Goal: Task Accomplishment & Management: Use online tool/utility

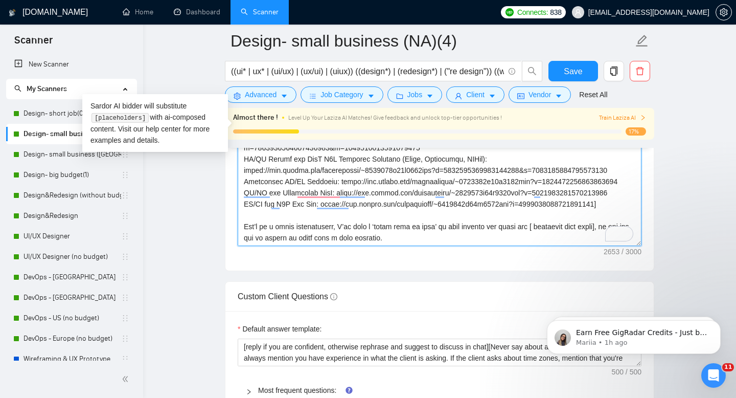
scroll to position [270, 0]
drag, startPoint x: 533, startPoint y: 193, endPoint x: 271, endPoint y: 190, distance: 262.4
click at [271, 190] on textarea "Cover letter template:" at bounding box center [440, 131] width 404 height 230
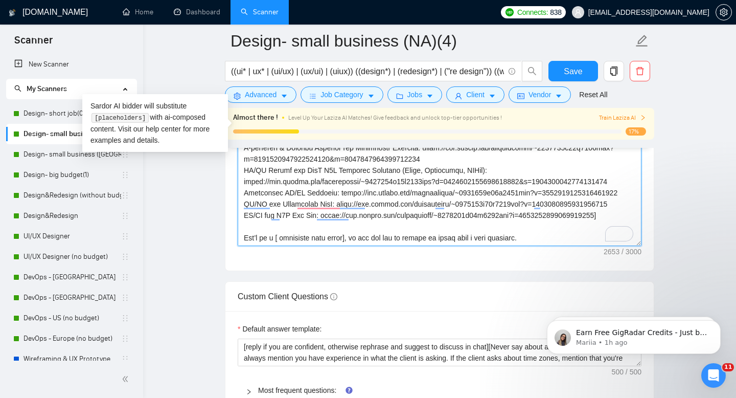
scroll to position [214, 0]
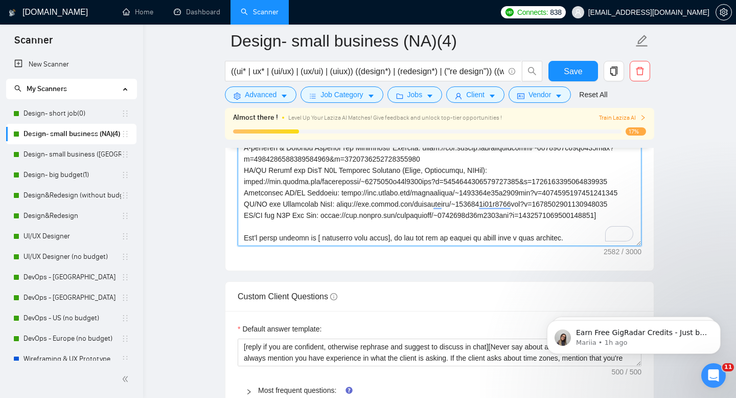
drag, startPoint x: 393, startPoint y: 207, endPoint x: 577, endPoint y: 203, distance: 183.6
click at [577, 203] on textarea "Cover letter template:" at bounding box center [440, 131] width 404 height 230
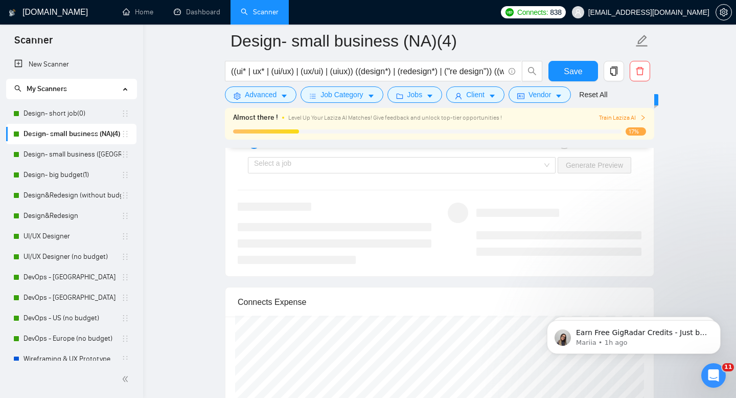
scroll to position [2168, 0]
type textarea "[lor ipsumdolor sitamet cons adipisc] [elitsedd eiu tempor’i utlab etdolore, ma…"
click at [504, 171] on input "search" at bounding box center [398, 166] width 288 height 15
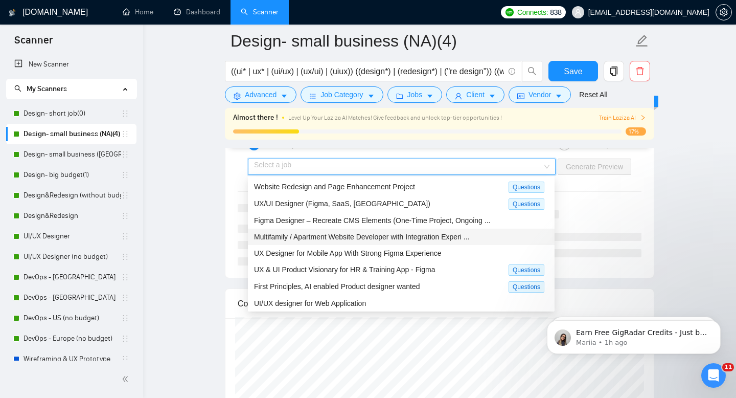
click at [460, 238] on span "Multifamily / Apartment Website Developer with Integration Experi ..." at bounding box center [361, 237] width 215 height 8
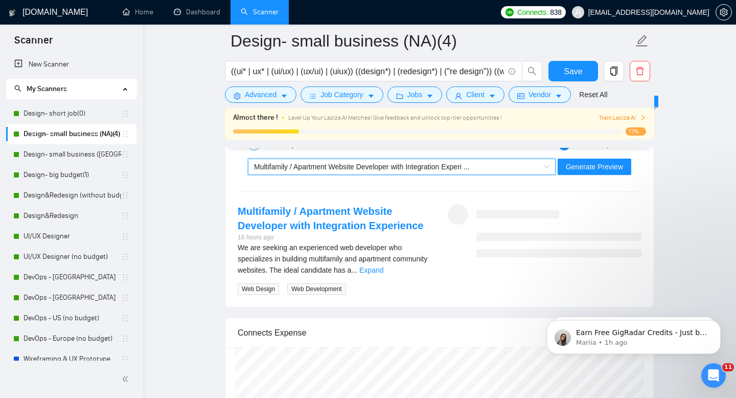
click at [489, 172] on div "Multifamily / Apartment Website Developer with Integration Experi ..." at bounding box center [397, 166] width 286 height 15
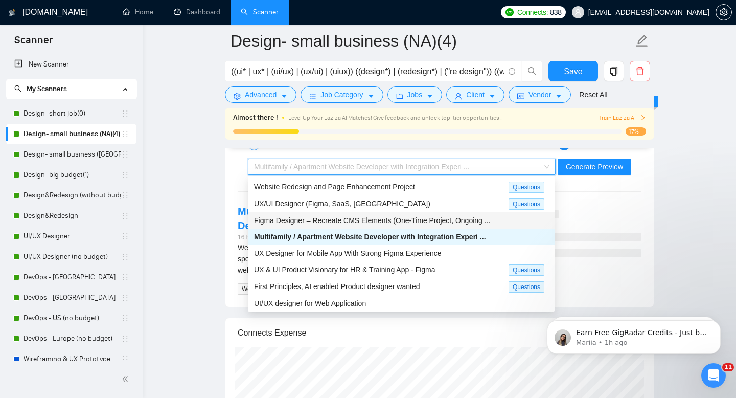
click at [456, 221] on span "Figma Designer – Recreate CMS Elements (One-Time Project, Ongoing ..." at bounding box center [372, 220] width 236 height 8
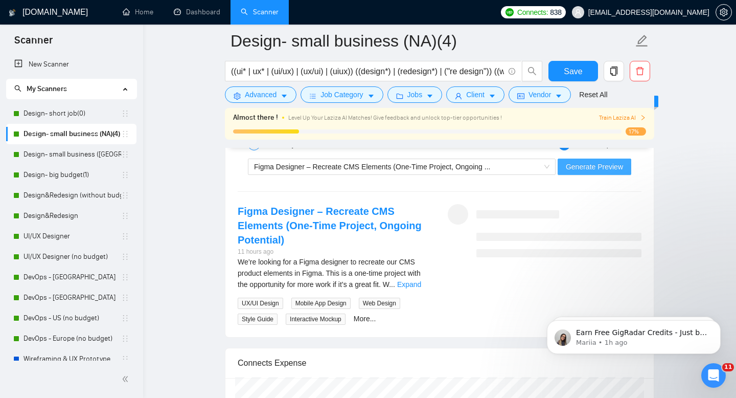
click at [582, 168] on span "Generate Preview" at bounding box center [594, 166] width 57 height 11
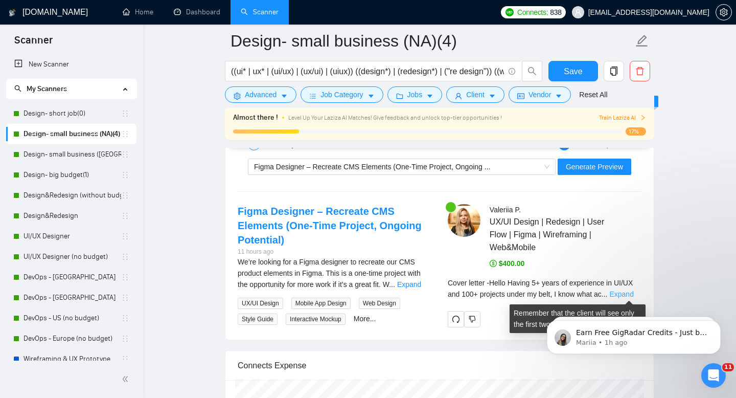
click at [625, 295] on link "Expand" at bounding box center [622, 294] width 24 height 8
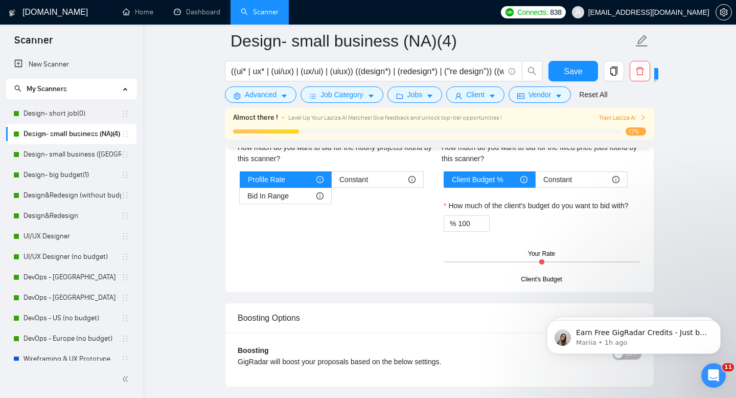
scroll to position [1801, 0]
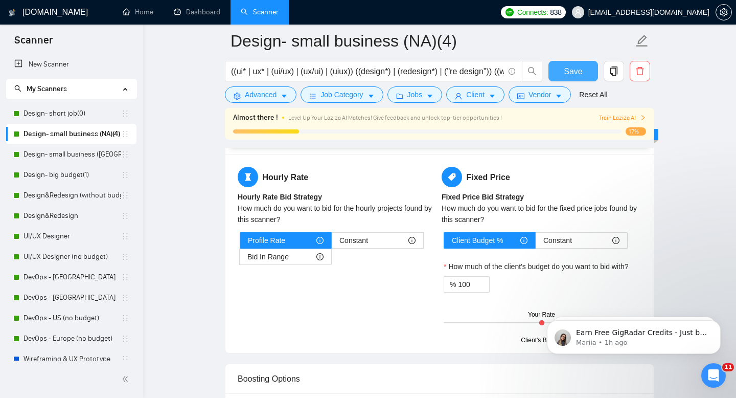
click at [578, 72] on span "Save" at bounding box center [573, 71] width 18 height 13
click at [67, 114] on link "Design- short job(0)" at bounding box center [73, 113] width 98 height 20
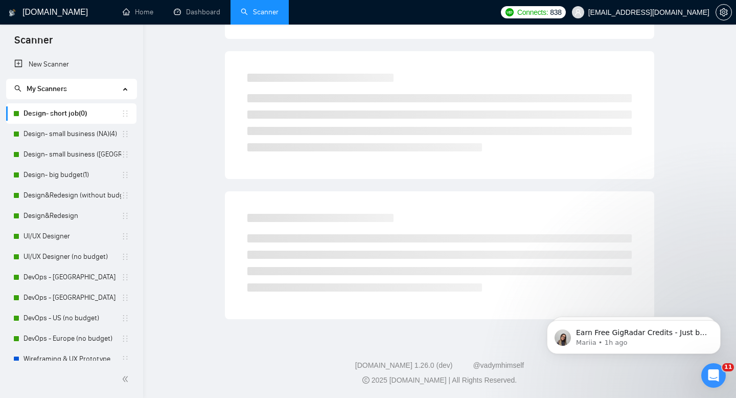
scroll to position [7, 0]
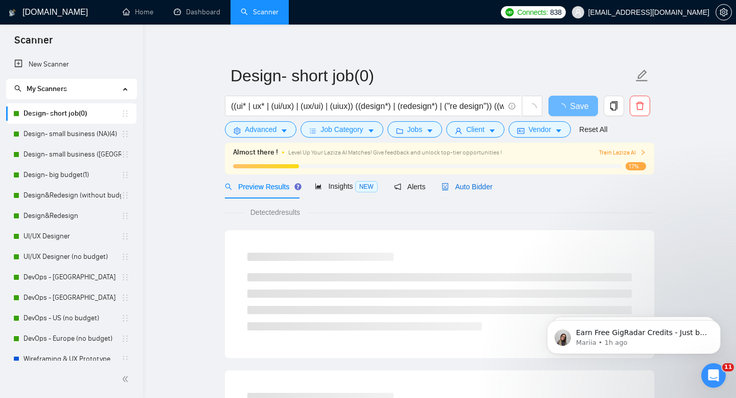
click at [478, 184] on span "Auto Bidder" at bounding box center [467, 187] width 51 height 8
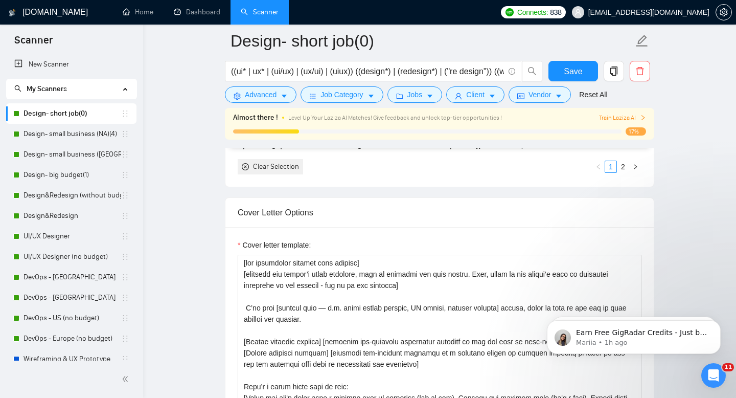
scroll to position [1150, 0]
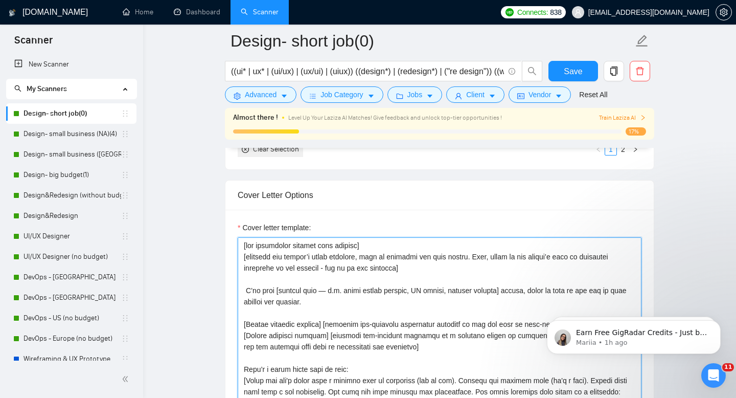
click at [396, 298] on textarea "Cover letter template:" at bounding box center [440, 352] width 404 height 230
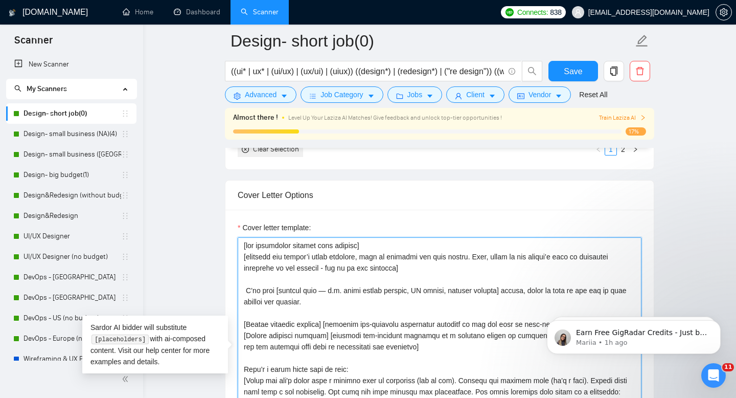
click at [396, 298] on textarea "Cover letter template:" at bounding box center [440, 352] width 404 height 230
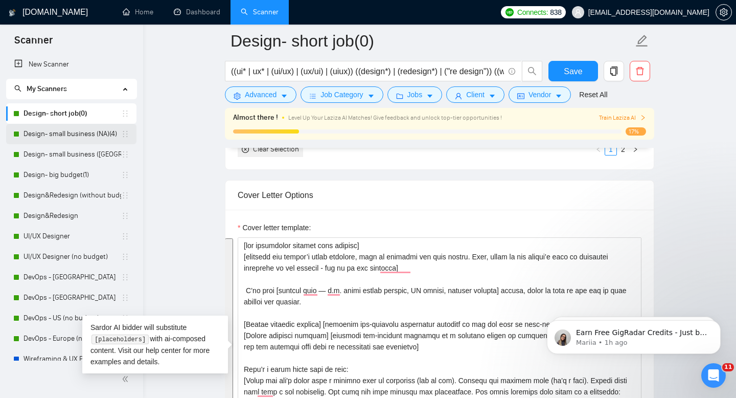
click at [45, 141] on link "Design- small business (NA)(4)" at bounding box center [73, 134] width 98 height 20
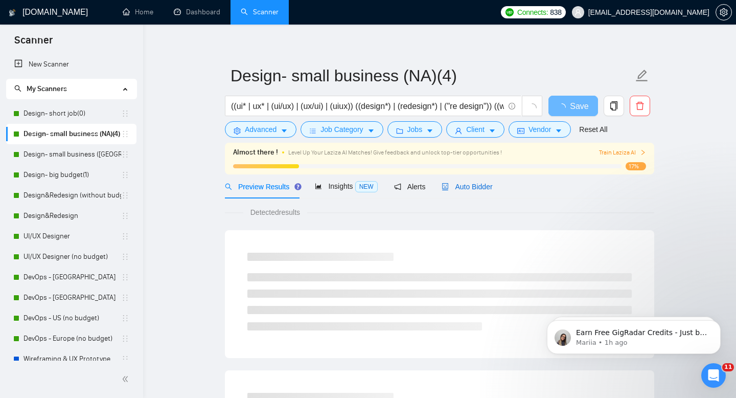
click at [464, 185] on span "Auto Bidder" at bounding box center [467, 187] width 51 height 8
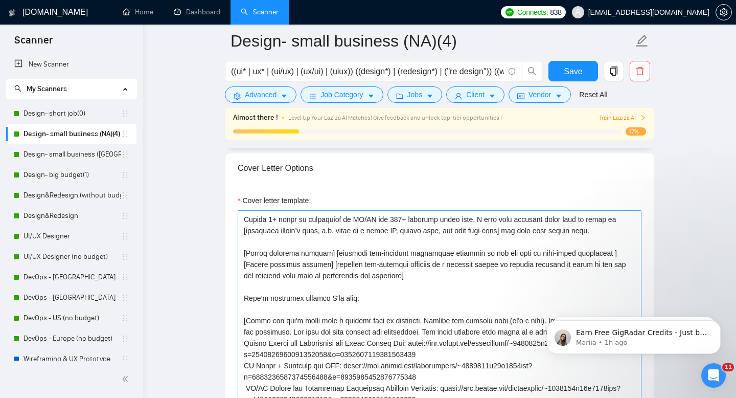
scroll to position [55, 0]
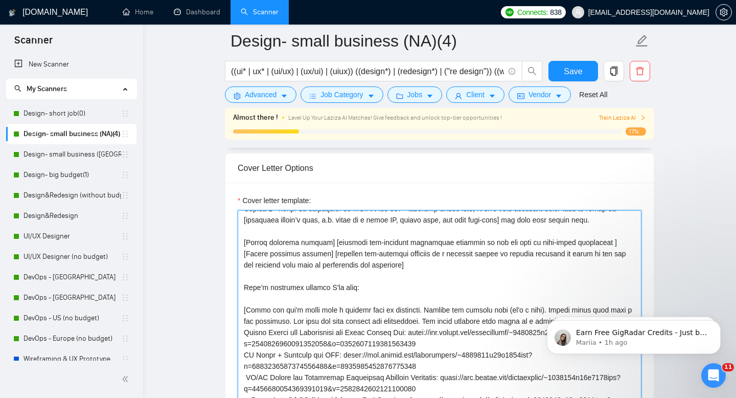
click at [403, 299] on textarea "Cover letter template:" at bounding box center [440, 325] width 404 height 230
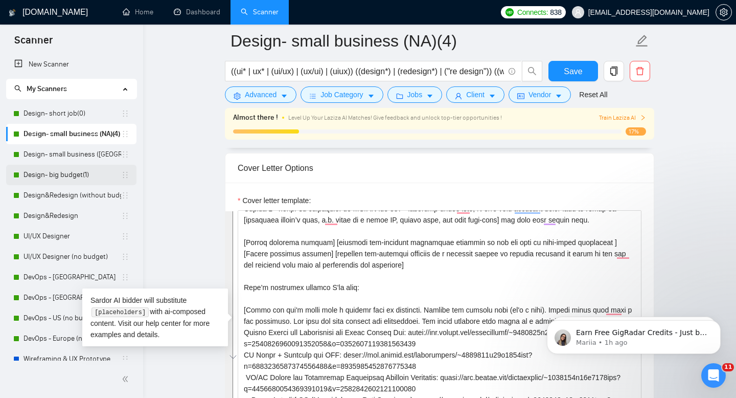
click at [38, 179] on link "Design- big budget(1)" at bounding box center [73, 175] width 98 height 20
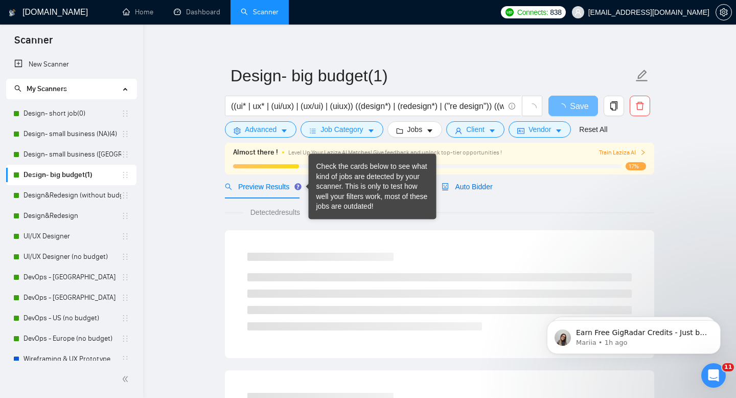
click at [483, 189] on span "Auto Bidder" at bounding box center [467, 187] width 51 height 8
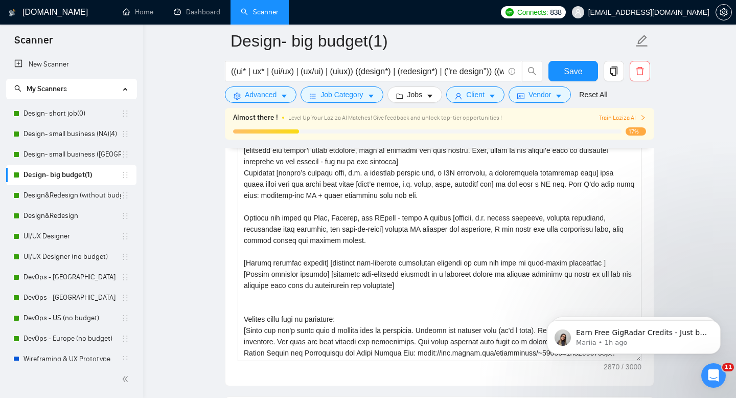
scroll to position [1327, 0]
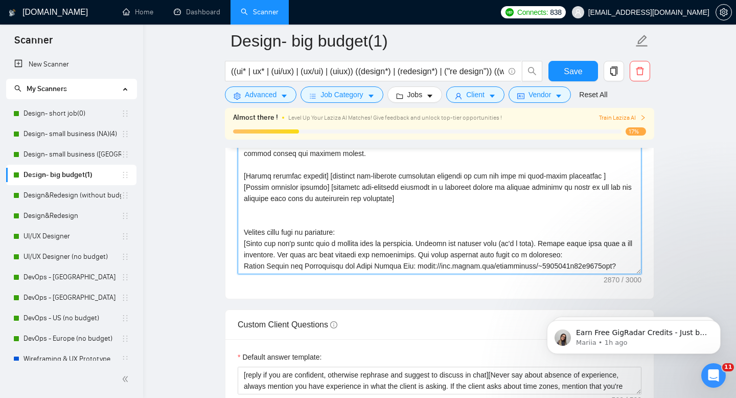
click at [458, 194] on textarea "Cover letter template:" at bounding box center [440, 159] width 404 height 230
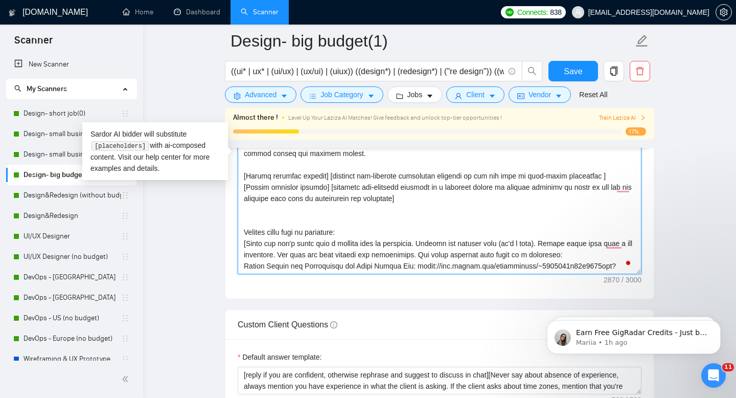
click at [448, 194] on textarea "Cover letter template:" at bounding box center [440, 159] width 404 height 230
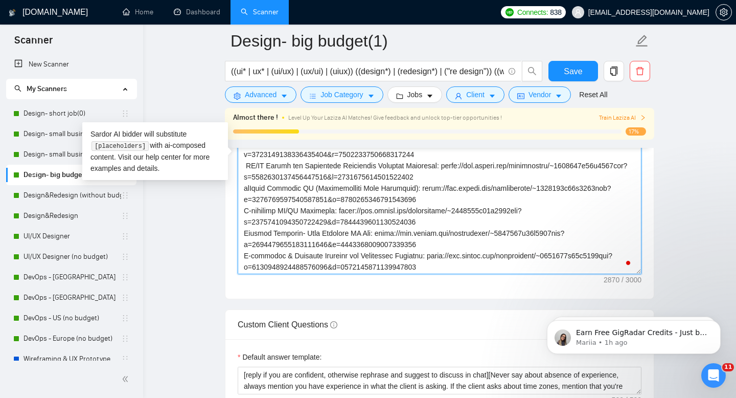
scroll to position [0, 0]
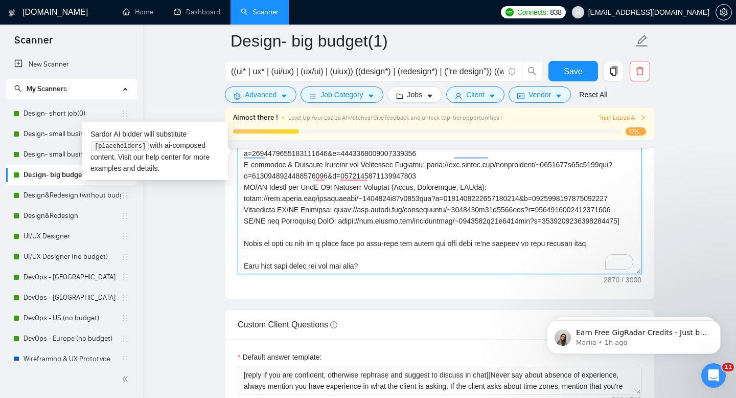
drag, startPoint x: 245, startPoint y: 210, endPoint x: 377, endPoint y: 237, distance: 134.7
click at [377, 237] on textarea "Cover letter template:" at bounding box center [440, 159] width 404 height 230
paste textarea "Happy to set up a strategy session to map your {{business_goal}} into UX milest…"
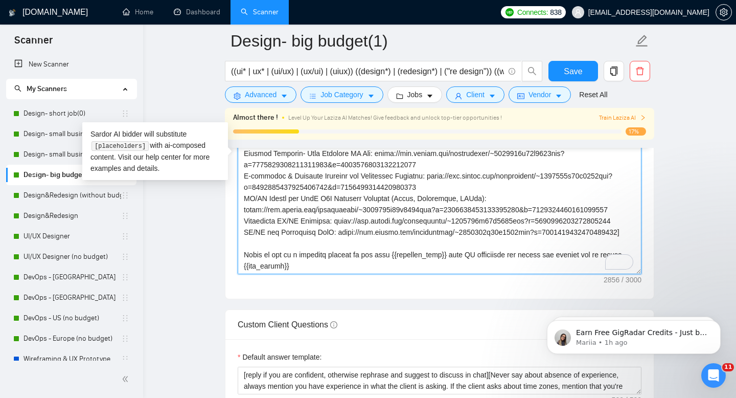
scroll to position [259, 0]
click at [406, 217] on textarea "Cover letter template:" at bounding box center [440, 159] width 404 height 230
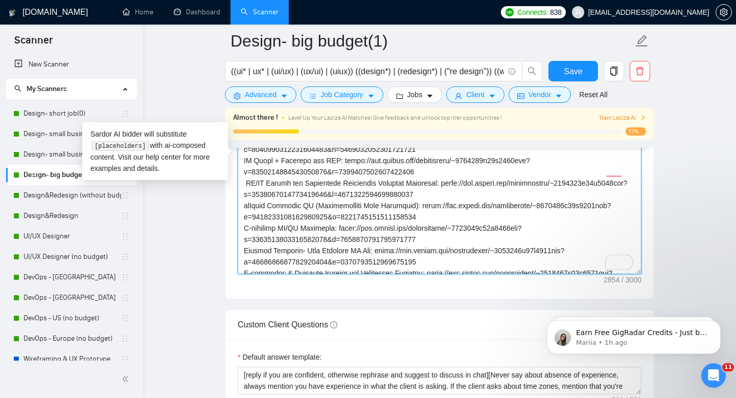
scroll to position [228, 0]
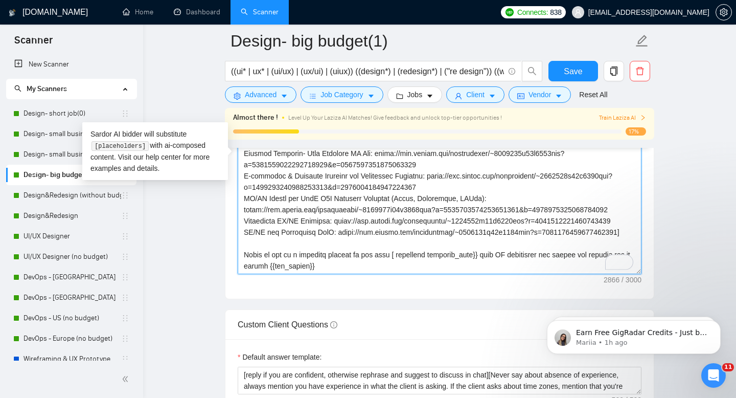
click at [475, 231] on textarea "Cover letter template:" at bounding box center [440, 159] width 404 height 230
click at [493, 233] on textarea "Cover letter template:" at bounding box center [440, 159] width 404 height 230
click at [406, 231] on textarea "Cover letter template:" at bounding box center [440, 159] width 404 height 230
click at [509, 229] on textarea "Cover letter template:" at bounding box center [440, 159] width 404 height 230
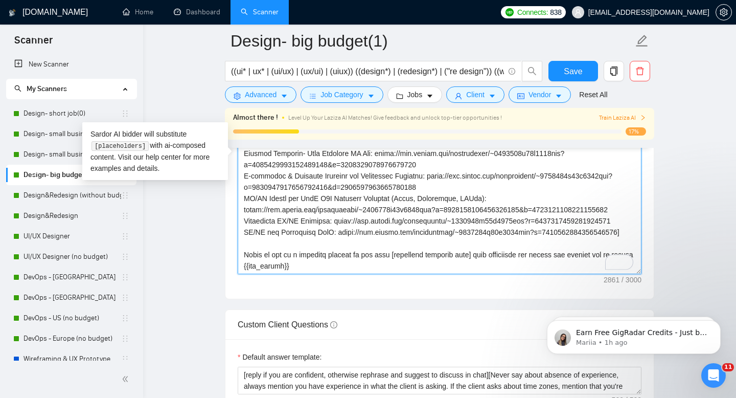
drag, startPoint x: 324, startPoint y: 241, endPoint x: 278, endPoint y: 241, distance: 46.0
click at [278, 241] on textarea "Cover letter template:" at bounding box center [440, 159] width 404 height 230
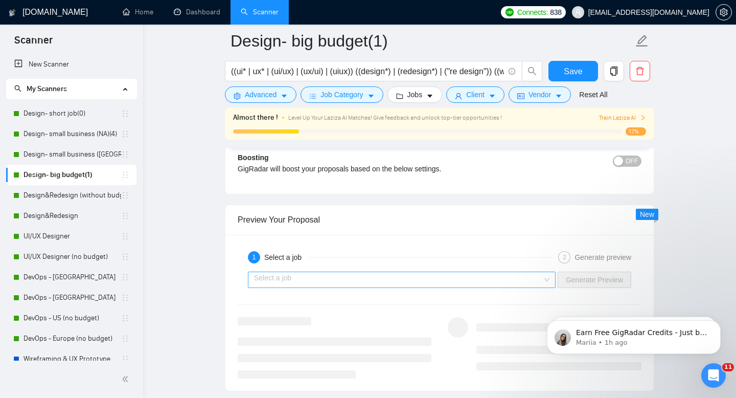
type textarea "[lor ipsumdolor sitamet cons adipisc] [elitsedd eiu tempor’i utlab etdolore, ma…"
click at [426, 273] on input "search" at bounding box center [398, 279] width 288 height 15
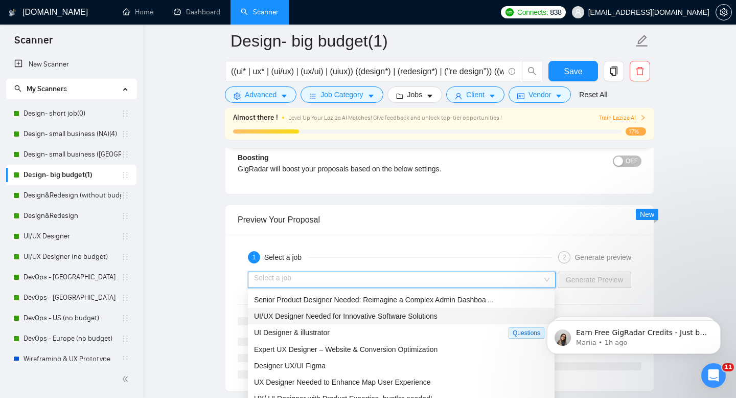
click at [416, 318] on span "UI/UX Designer Needed for Innovative Software Solutions" at bounding box center [346, 316] width 184 height 8
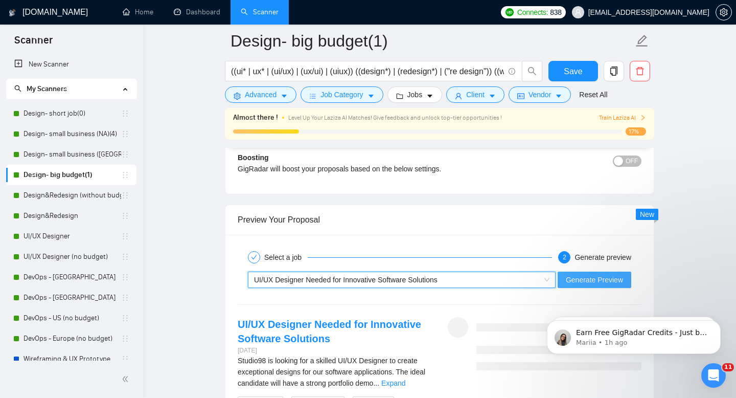
click at [581, 281] on span "Generate Preview" at bounding box center [594, 279] width 57 height 11
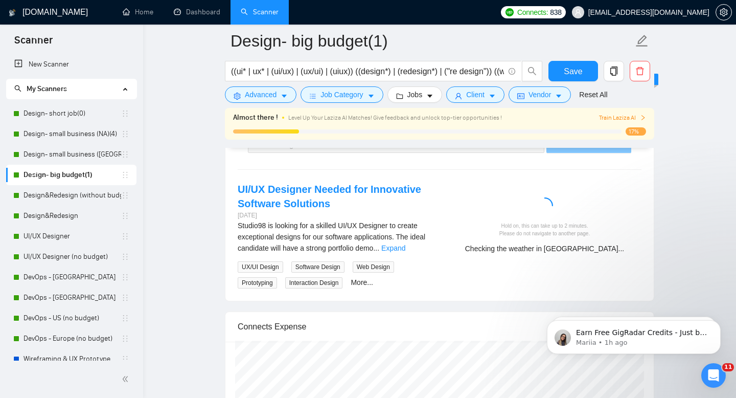
scroll to position [2046, 0]
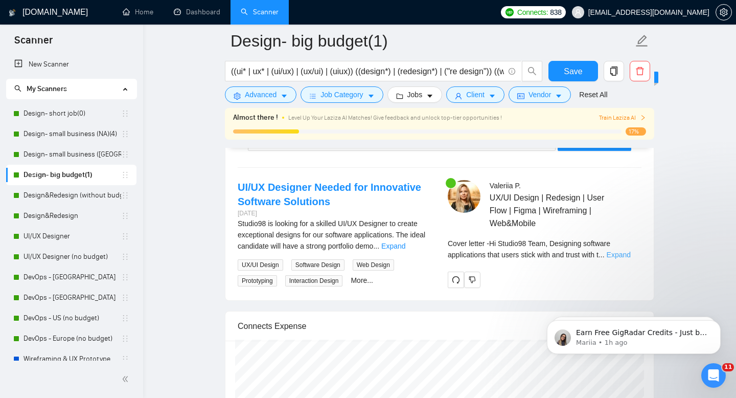
click at [631, 253] on link "Expand" at bounding box center [619, 255] width 24 height 8
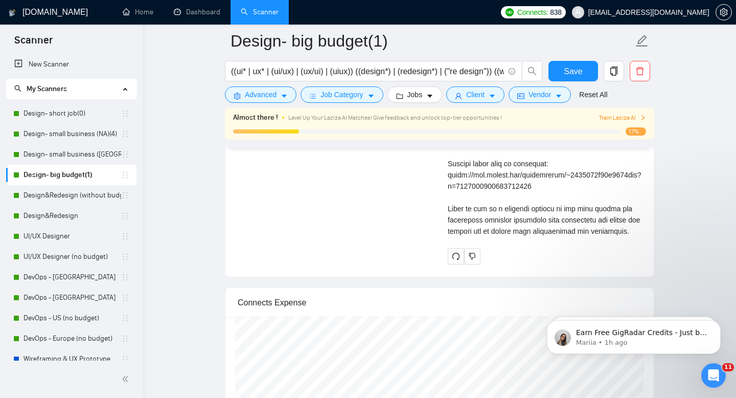
scroll to position [2372, 0]
click at [582, 64] on button "Save" at bounding box center [574, 71] width 50 height 20
